Goal: Task Accomplishment & Management: Manage account settings

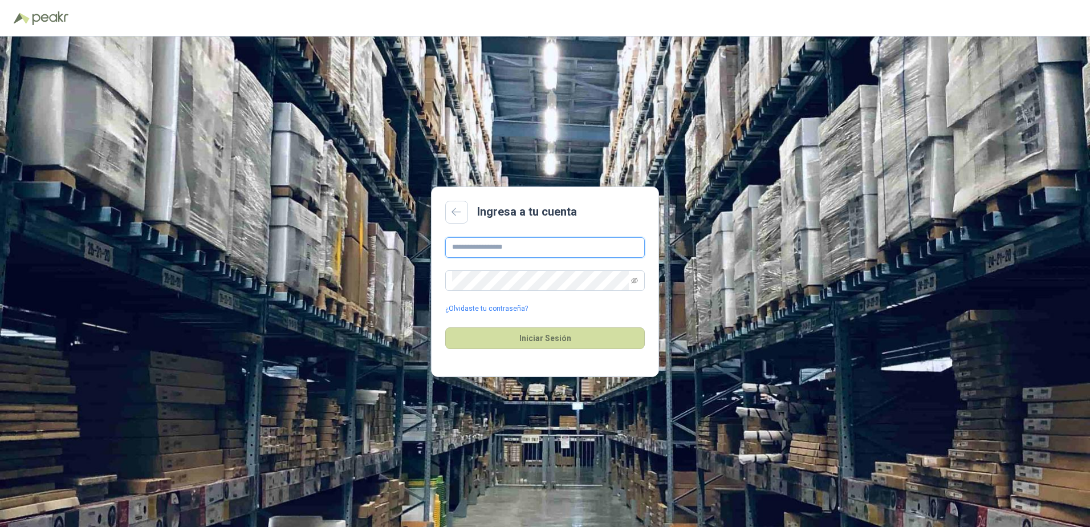
click at [603, 242] on input "text" at bounding box center [545, 247] width 200 height 21
type input "**********"
click at [637, 277] on icon "eye-invisible" at bounding box center [634, 280] width 7 height 7
click at [599, 330] on button "Iniciar Sesión" at bounding box center [545, 338] width 200 height 22
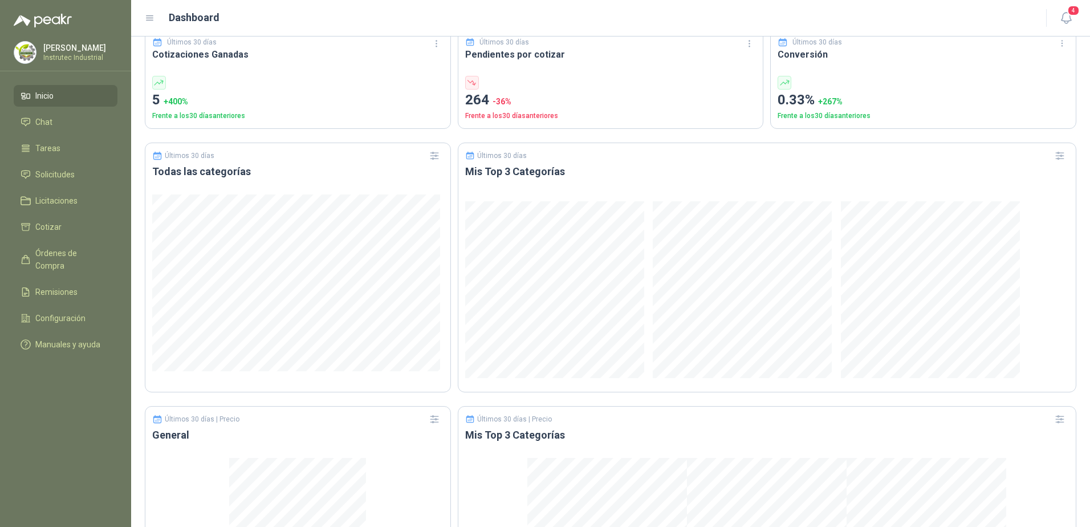
scroll to position [456, 0]
click at [78, 196] on li "Licitaciones" at bounding box center [66, 200] width 90 height 13
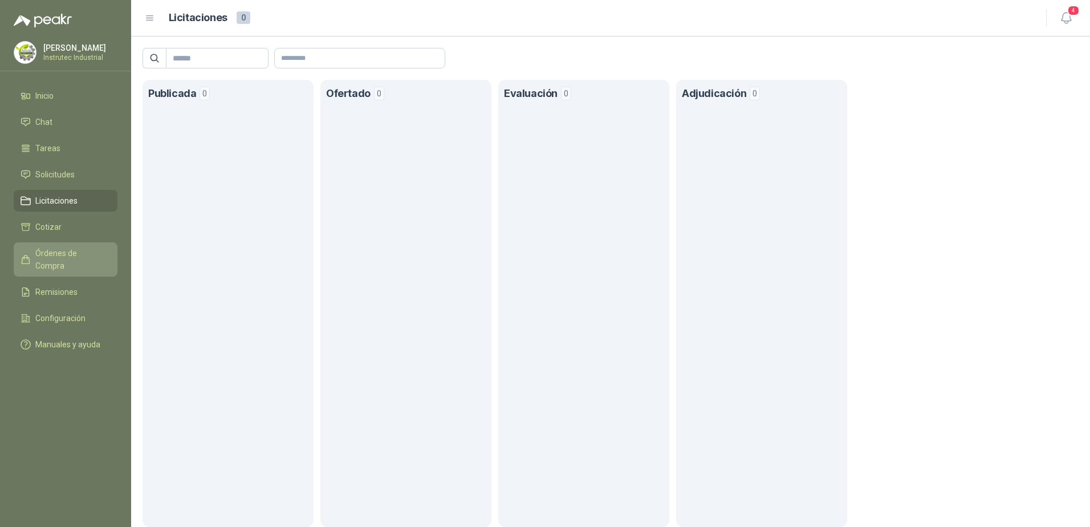
click at [73, 251] on span "Órdenes de Compra" at bounding box center [70, 259] width 71 height 25
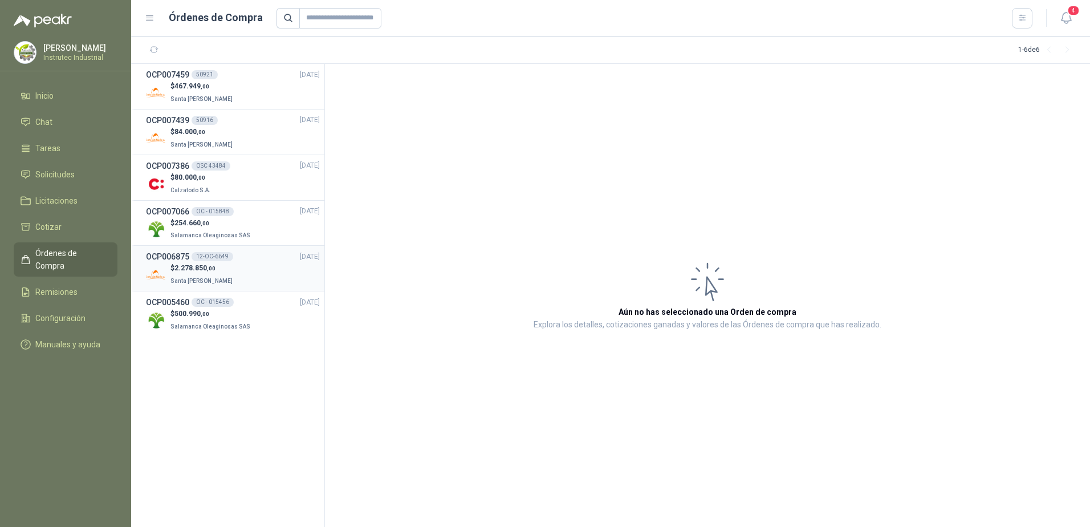
click at [261, 262] on div "OCP006875 12-OC-6649 20/08/25" at bounding box center [233, 256] width 174 height 13
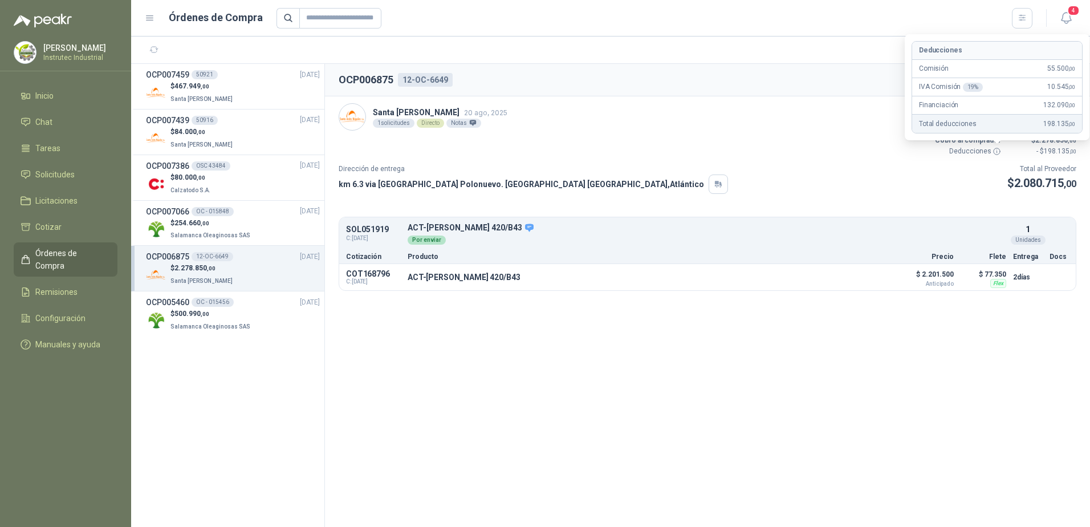
click at [998, 152] on icon at bounding box center [997, 151] width 9 height 9
click at [879, 275] on button "Detalles" at bounding box center [863, 277] width 54 height 15
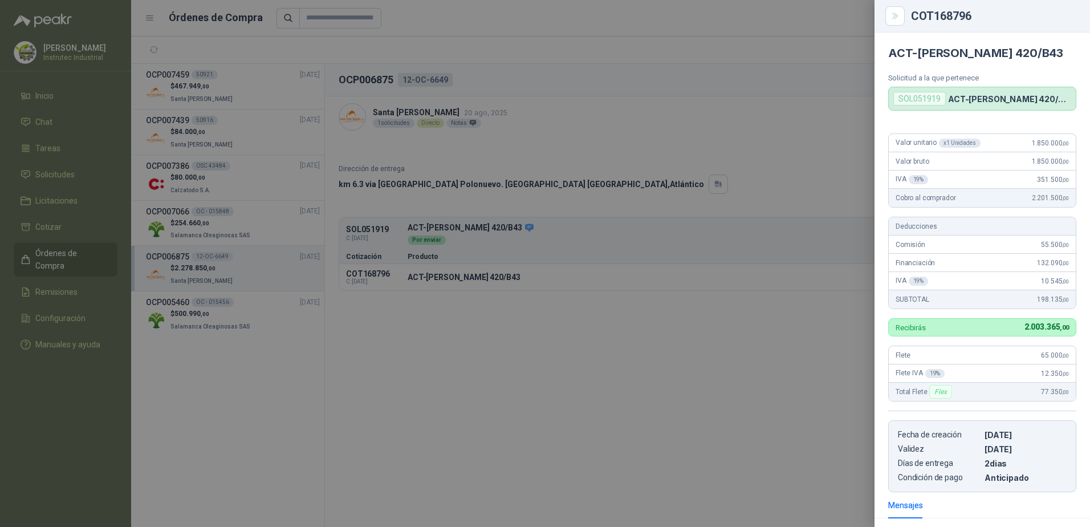
drag, startPoint x: 1050, startPoint y: 181, endPoint x: 752, endPoint y: 119, distance: 304.0
click at [1049, 170] on div "Valor bruto 1.850.000 ,00" at bounding box center [982, 161] width 187 height 18
drag, startPoint x: 902, startPoint y: 15, endPoint x: 766, endPoint y: 119, distance: 170.8
click at [900, 15] on button "Close" at bounding box center [894, 15] width 19 height 19
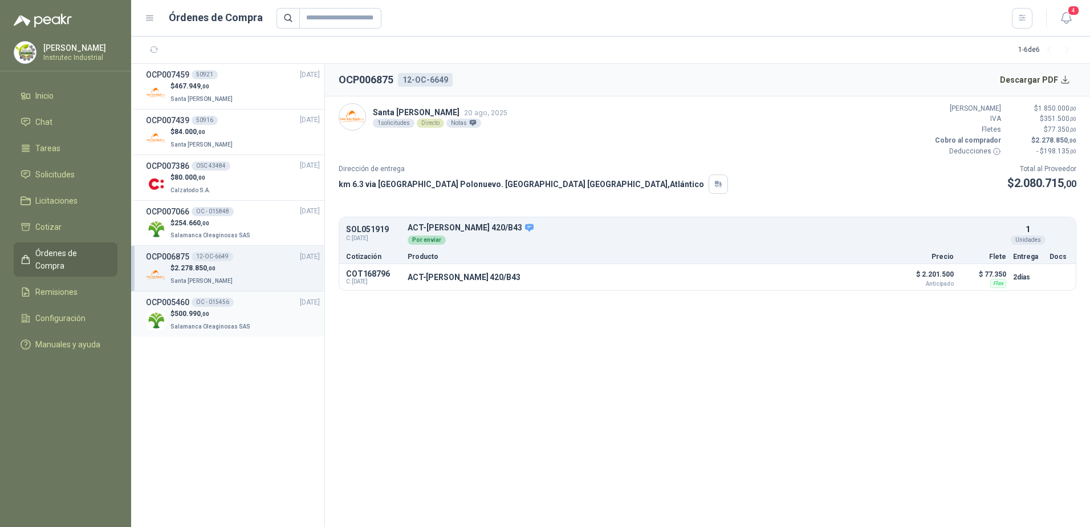
click at [205, 316] on span ",00" at bounding box center [205, 314] width 9 height 6
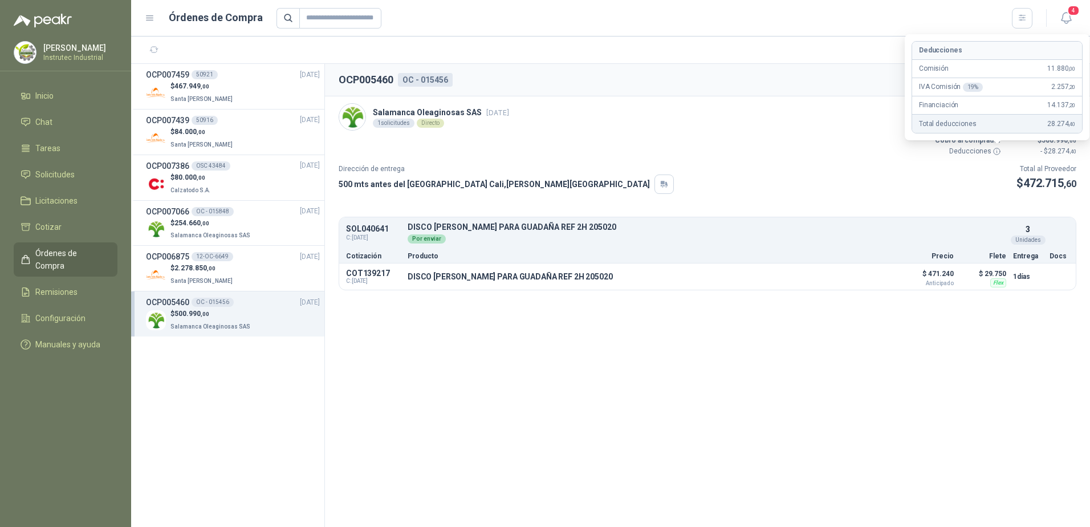
click at [995, 149] on icon at bounding box center [997, 151] width 9 height 9
click at [875, 271] on button "Detalles" at bounding box center [863, 276] width 54 height 15
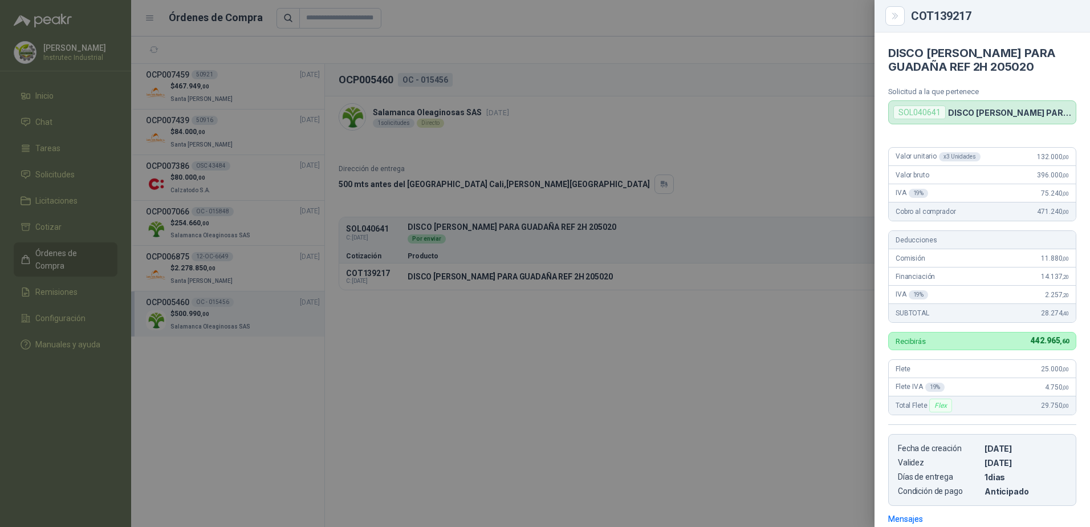
drag, startPoint x: 624, startPoint y: 337, endPoint x: 782, endPoint y: 190, distance: 215.8
click at [624, 337] on div at bounding box center [545, 263] width 1090 height 527
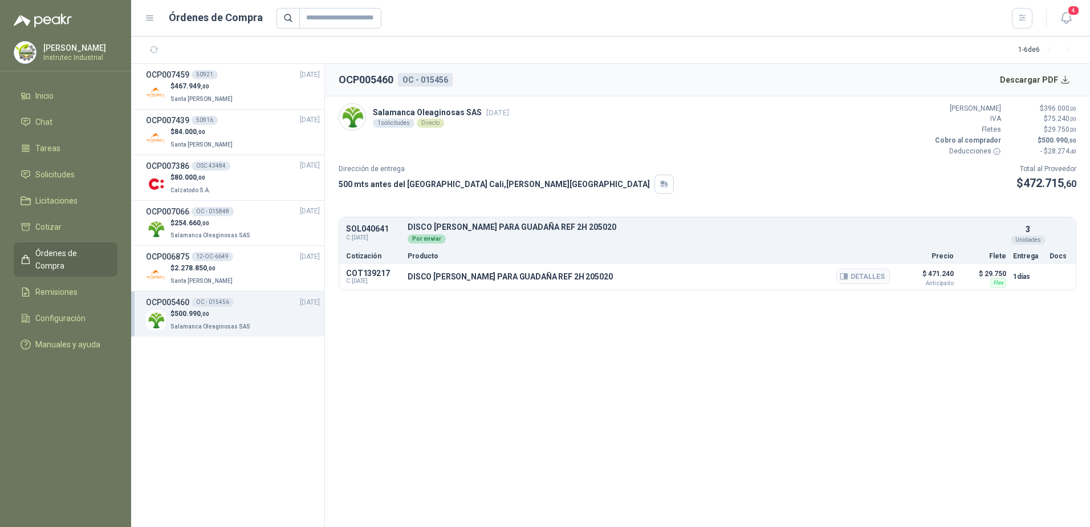
click at [753, 279] on div "DISCO DE CADENA PARA GUADAÑA REF 2H 205020 Detalles" at bounding box center [649, 276] width 482 height 19
click at [863, 275] on button "Detalles" at bounding box center [863, 276] width 54 height 15
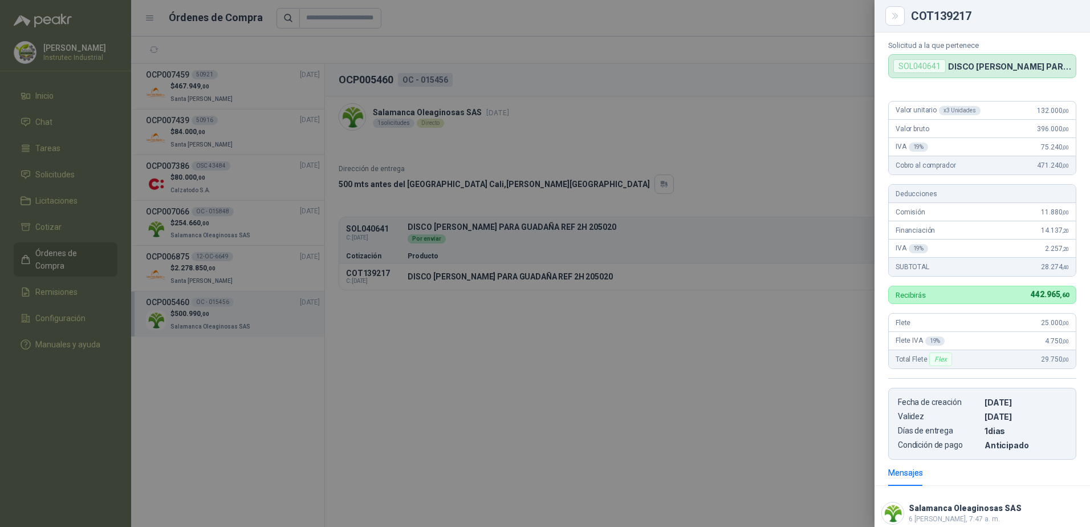
scroll to position [0, 0]
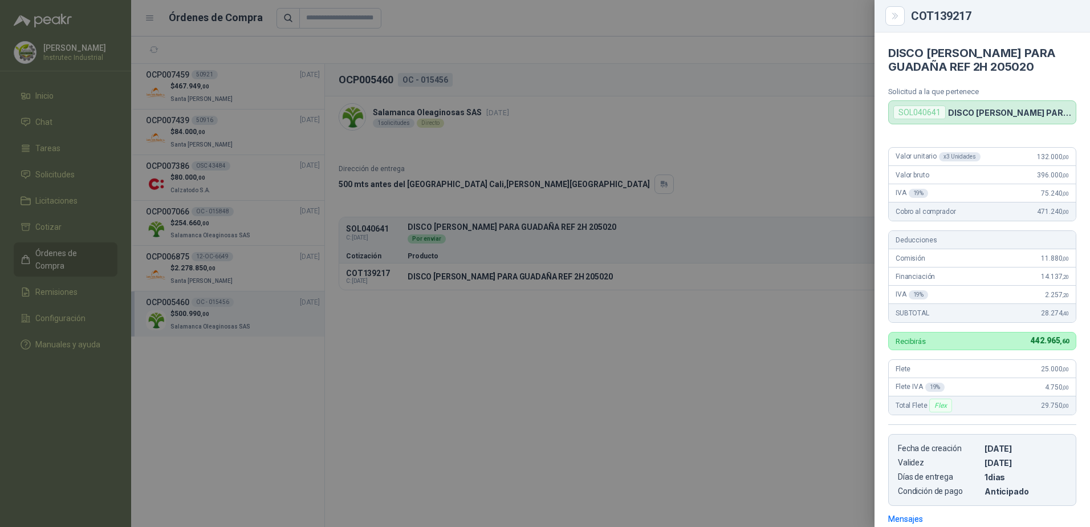
click at [510, 308] on div at bounding box center [545, 263] width 1090 height 527
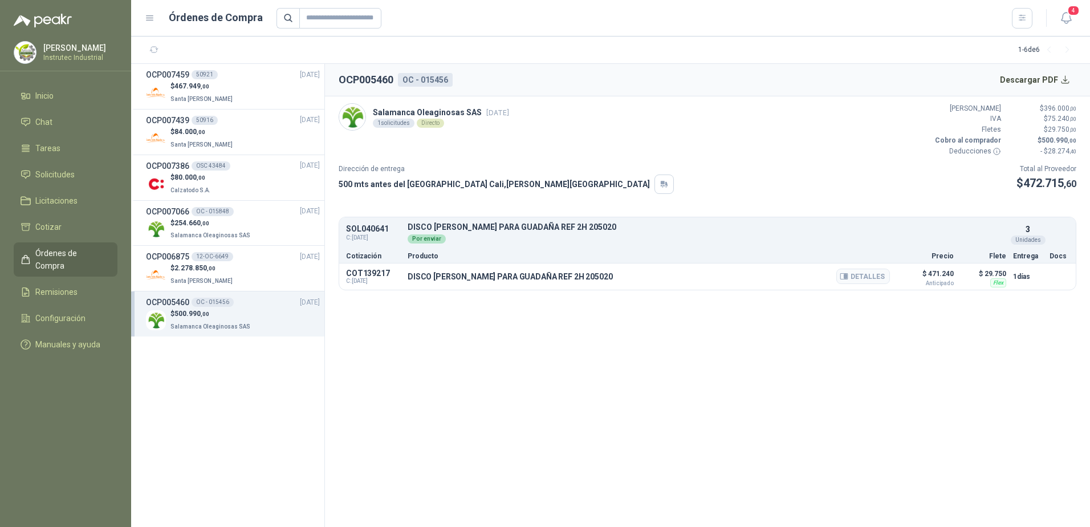
click at [499, 277] on p "DISCO DE CADENA PARA GUADAÑA REF 2H 205020" at bounding box center [510, 276] width 205 height 9
click at [634, 276] on div "DISCO DE CADENA PARA GUADAÑA REF 2H 205020 Detalles" at bounding box center [649, 276] width 482 height 19
drag, startPoint x: 634, startPoint y: 276, endPoint x: 789, endPoint y: 232, distance: 161.2
click at [788, 232] on div "Por enviar" at bounding box center [707, 237] width 599 height 13
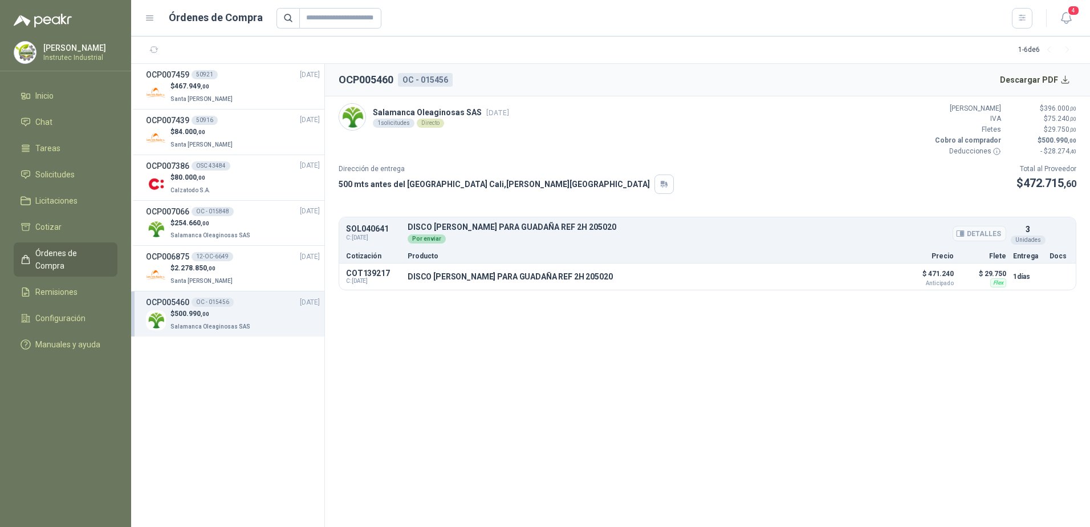
click at [789, 232] on div "Por enviar" at bounding box center [707, 237] width 599 height 13
click at [67, 312] on span "Configuración" at bounding box center [60, 318] width 50 height 13
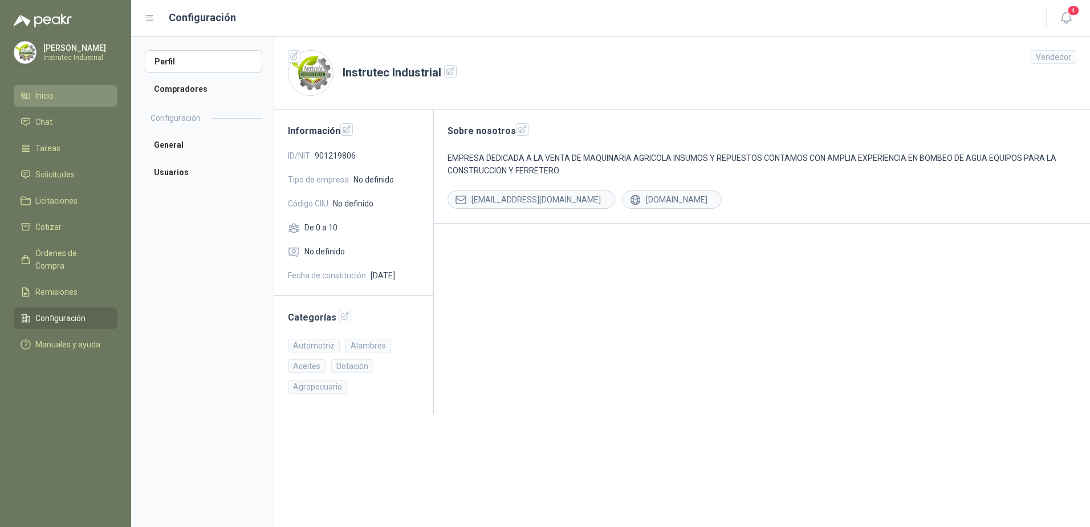
click at [66, 92] on li "Inicio" at bounding box center [66, 96] width 90 height 13
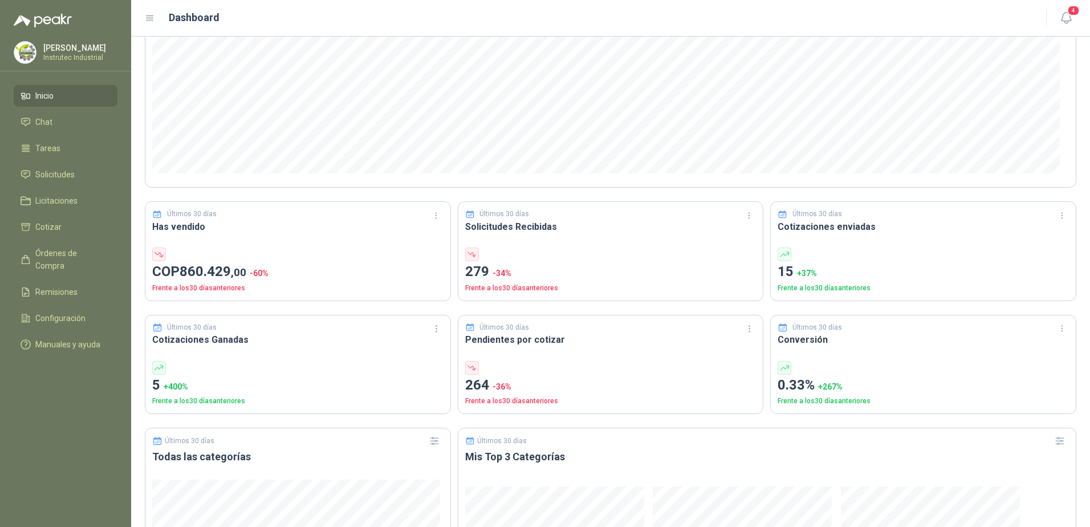
scroll to position [171, 0]
click at [207, 242] on div "Últimos 30 días Has vendido COP 860.429 ,00 -60 % Frente a los 30 días anterior…" at bounding box center [298, 251] width 306 height 100
click at [188, 219] on h3 "Has vendido" at bounding box center [297, 226] width 291 height 14
drag, startPoint x: 160, startPoint y: 254, endPoint x: 169, endPoint y: 263, distance: 12.9
click at [161, 255] on icon at bounding box center [159, 254] width 10 height 10
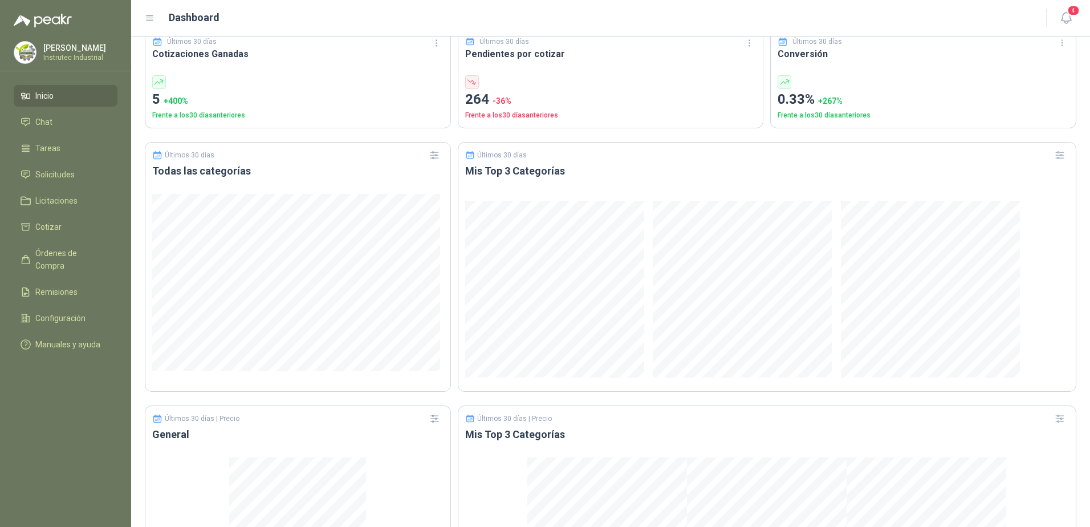
scroll to position [592, 0]
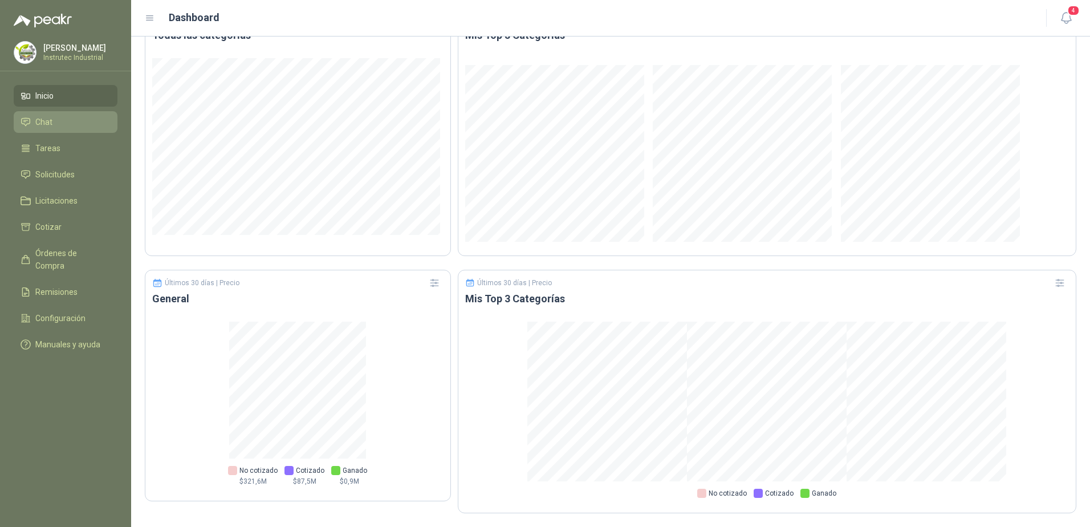
click at [55, 117] on li "Chat" at bounding box center [66, 122] width 90 height 13
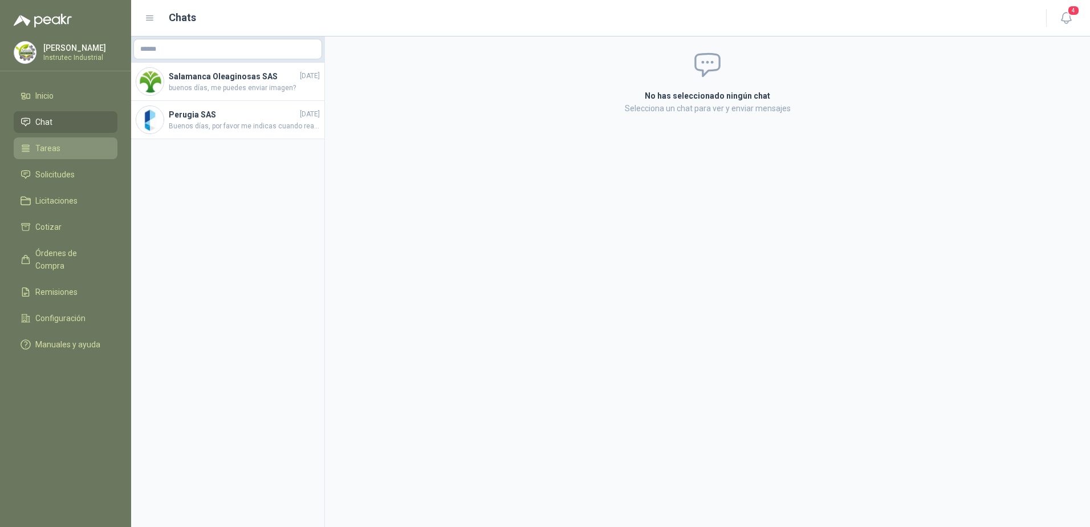
click at [80, 154] on li "Tareas" at bounding box center [66, 148] width 90 height 13
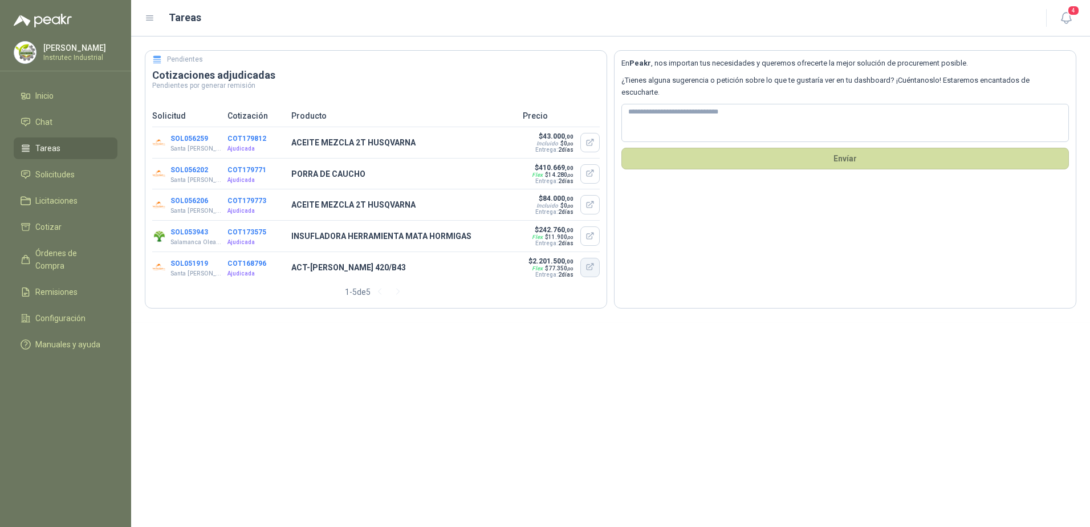
click at [588, 271] on icon "button" at bounding box center [589, 268] width 6 height 6
click at [1059, 22] on icon "button" at bounding box center [1066, 18] width 14 height 14
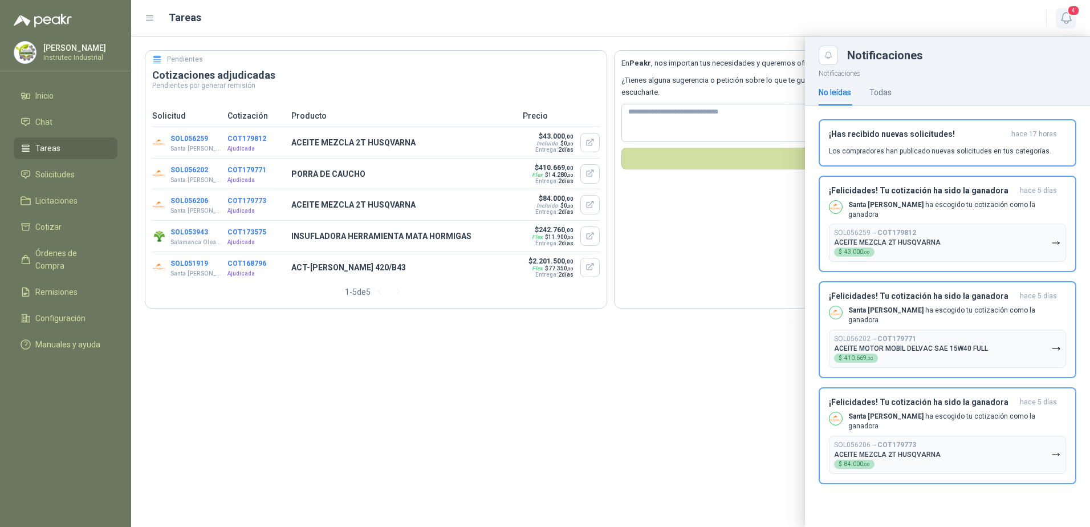
click at [1059, 22] on icon "button" at bounding box center [1066, 18] width 14 height 14
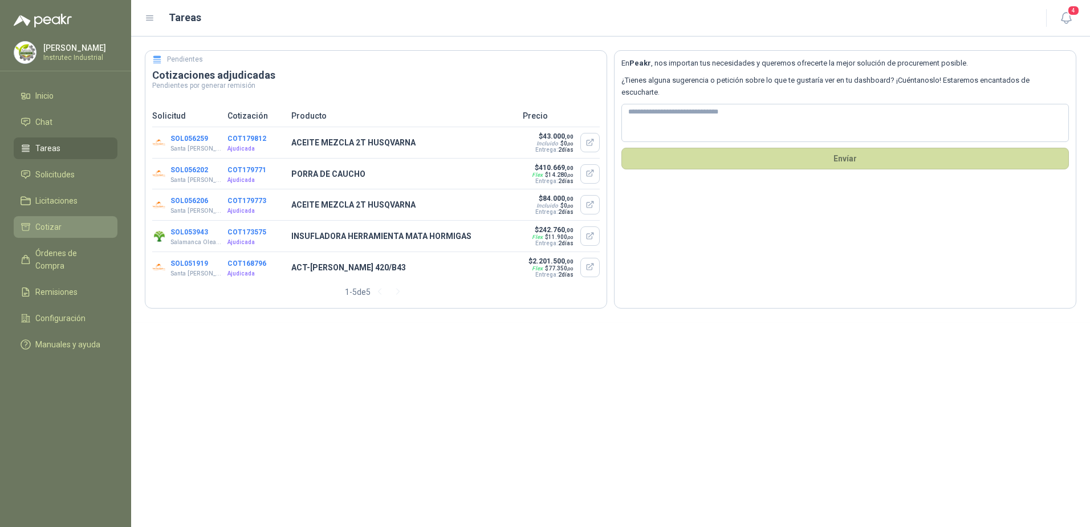
click at [69, 225] on li "Cotizar" at bounding box center [66, 227] width 90 height 13
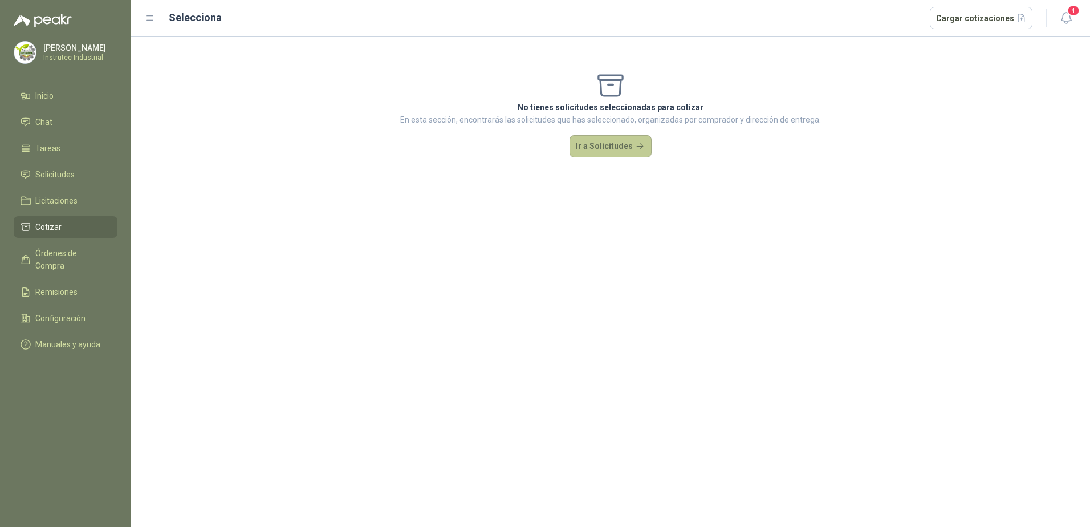
click at [636, 154] on button "Ir a Solicitudes" at bounding box center [611, 146] width 82 height 23
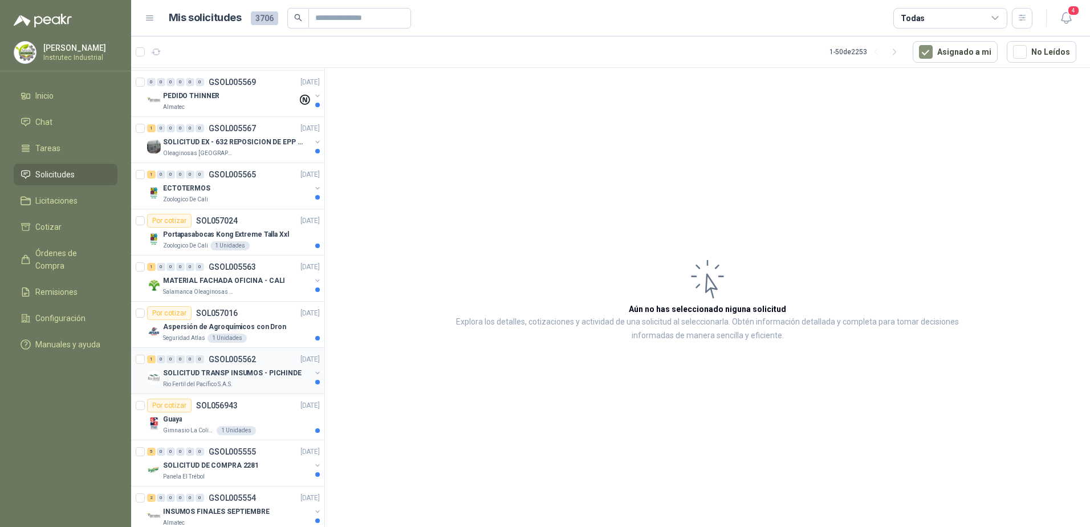
scroll to position [285, 0]
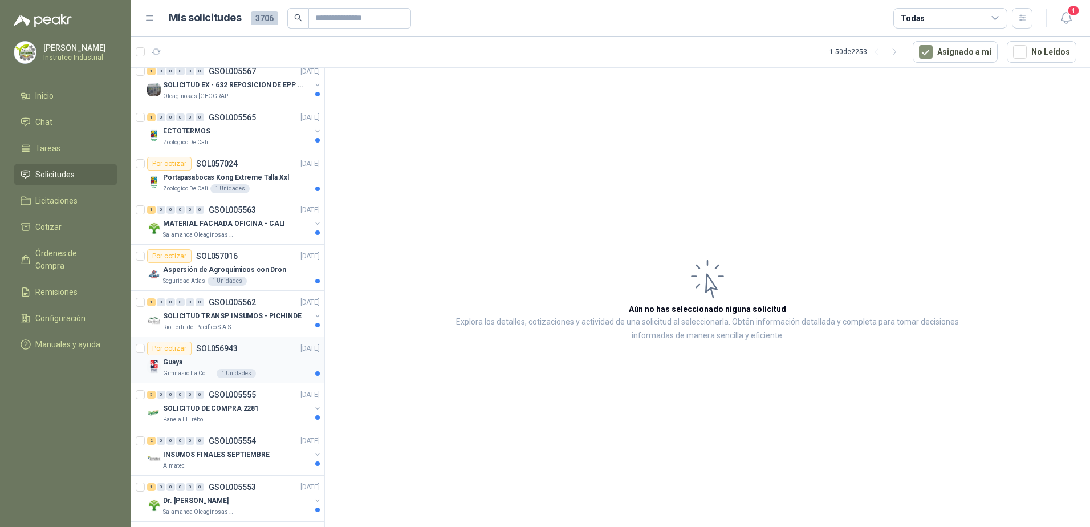
click at [177, 359] on p "Guaya" at bounding box center [172, 362] width 19 height 11
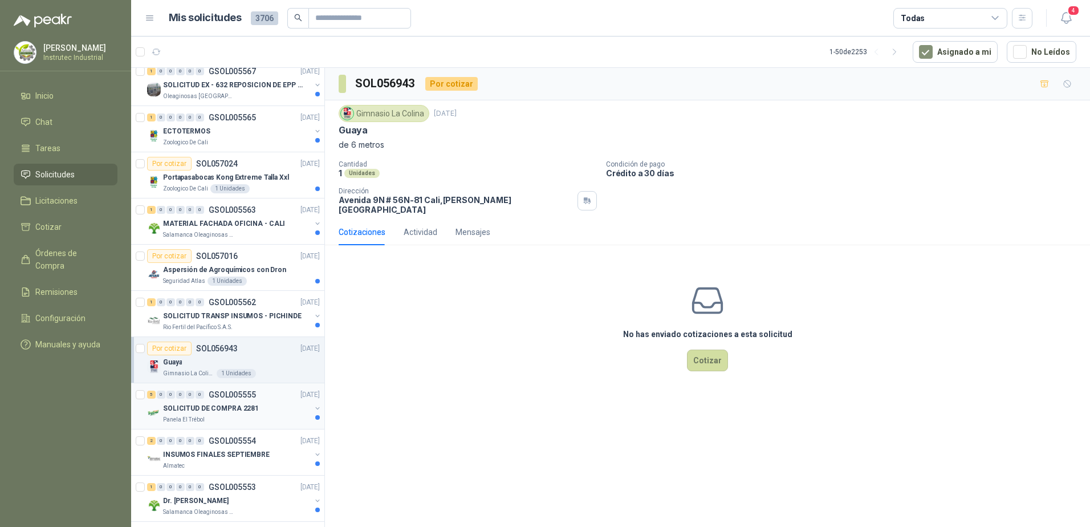
click at [248, 417] on div "Panela El Trébol" at bounding box center [237, 419] width 148 height 9
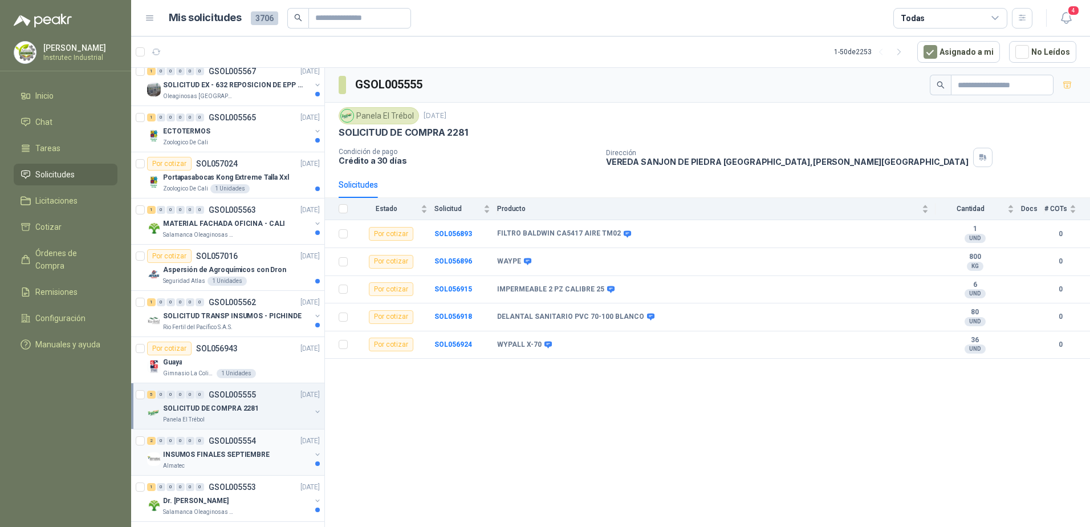
click at [255, 453] on p "INSUMOS FINALES SEPTIEMBRE" at bounding box center [216, 454] width 107 height 11
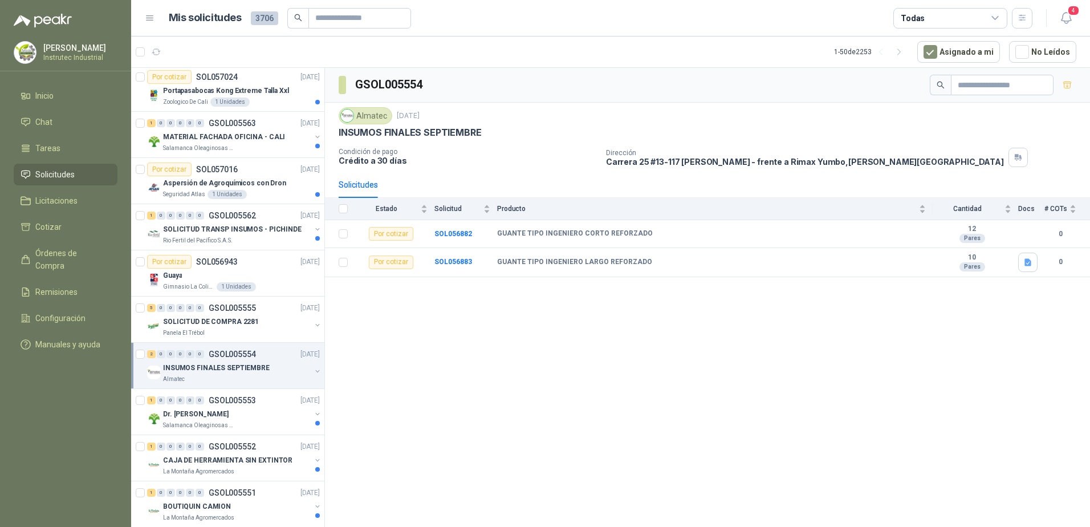
scroll to position [399, 0]
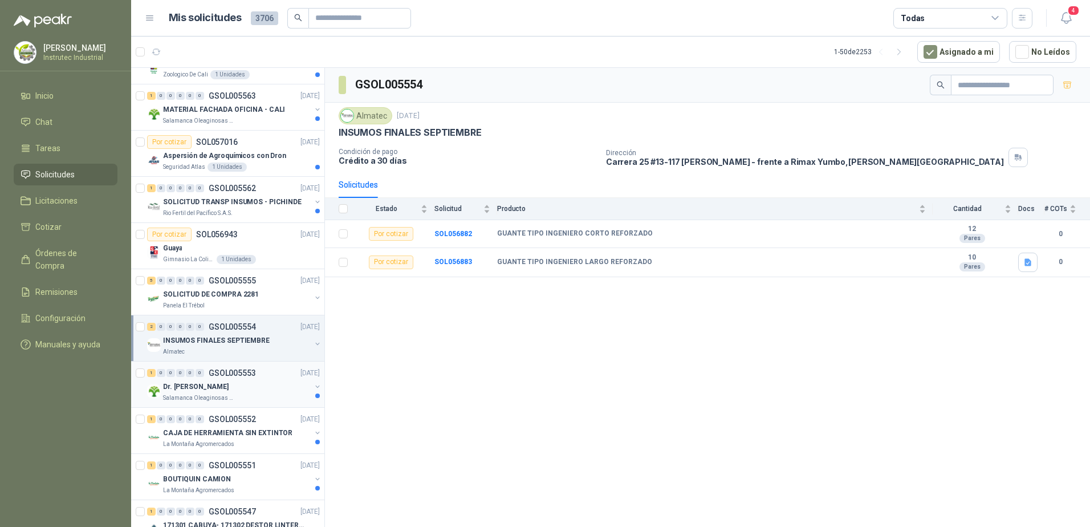
click at [243, 393] on div "Salamanca Oleaginosas SAS" at bounding box center [237, 397] width 148 height 9
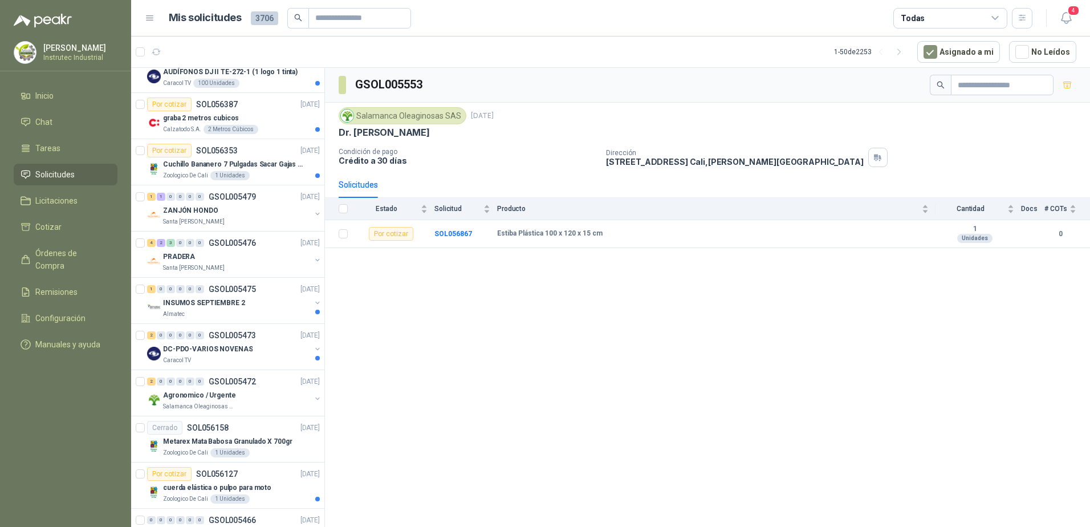
scroll to position [1140, 0]
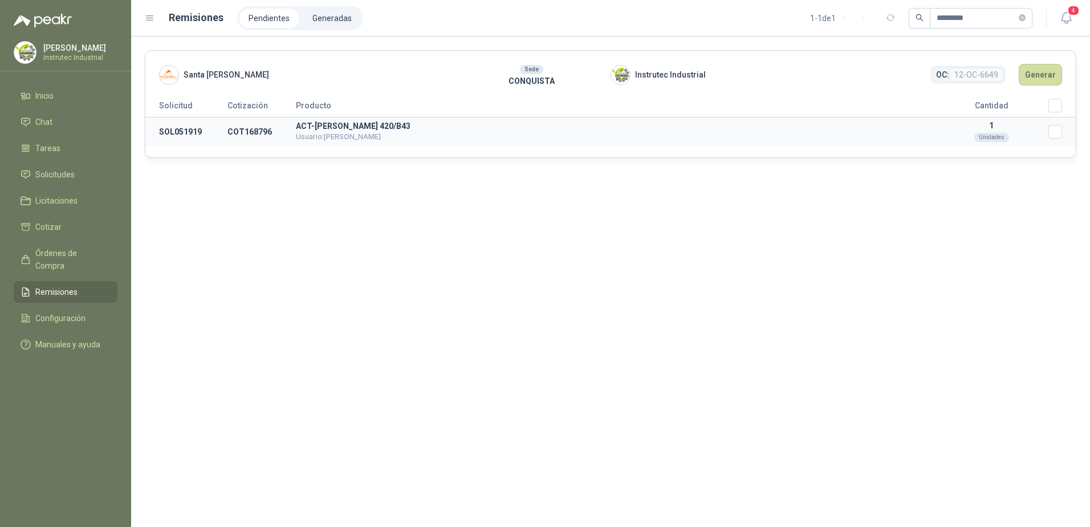
click at [332, 121] on td "ACT-[PERSON_NAME] 420/B43 Usuario: [PERSON_NAME]" at bounding box center [615, 131] width 639 height 29
click at [742, 218] on div "Santa [PERSON_NAME] Sede CONQUISTA Instrutec Industrial OC: 12-OC-6649 Generar …" at bounding box center [610, 281] width 959 height 490
click at [68, 286] on span "Remisiones" at bounding box center [56, 292] width 42 height 13
click at [71, 312] on span "Configuración" at bounding box center [60, 318] width 50 height 13
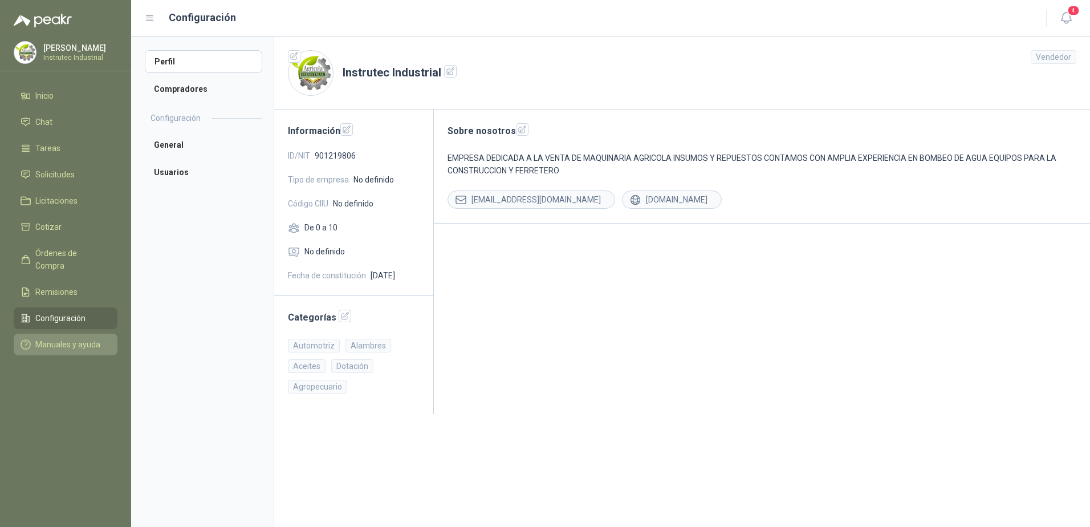
click at [66, 338] on span "Manuales y ayuda" at bounding box center [67, 344] width 65 height 13
